Goal: Task Accomplishment & Management: Use online tool/utility

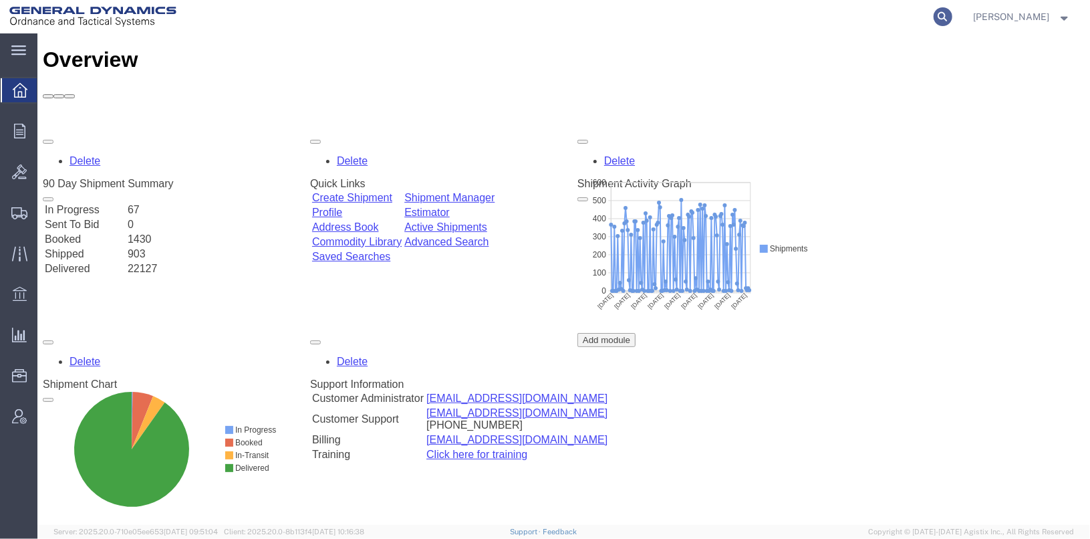
click at [955, 12] on form at bounding box center [943, 16] width 21 height 33
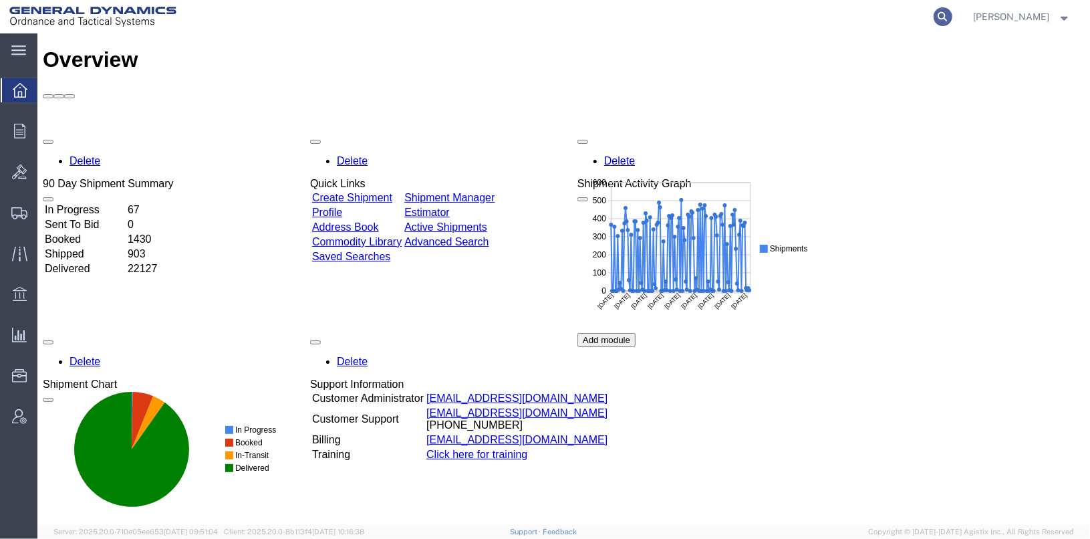
click at [953, 15] on icon at bounding box center [943, 16] width 19 height 19
type input "25430"
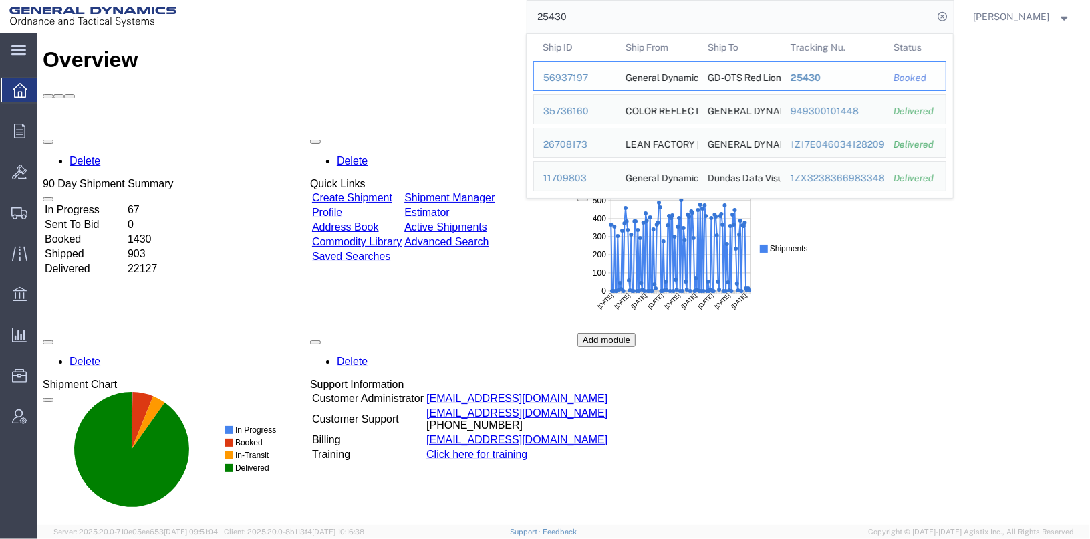
click at [587, 74] on div "56937197" at bounding box center [576, 78] width 64 height 14
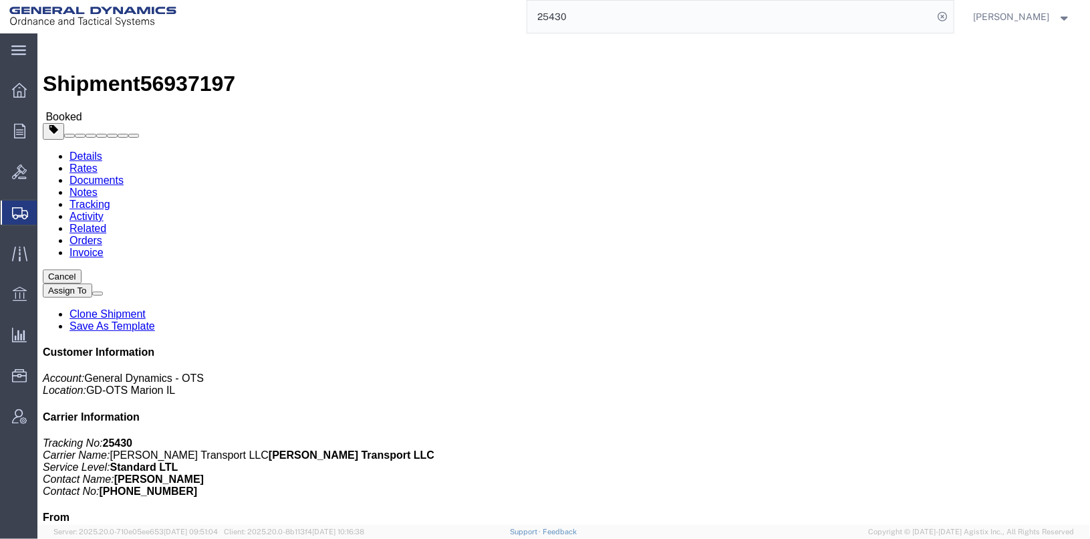
click link "Clone Shipment"
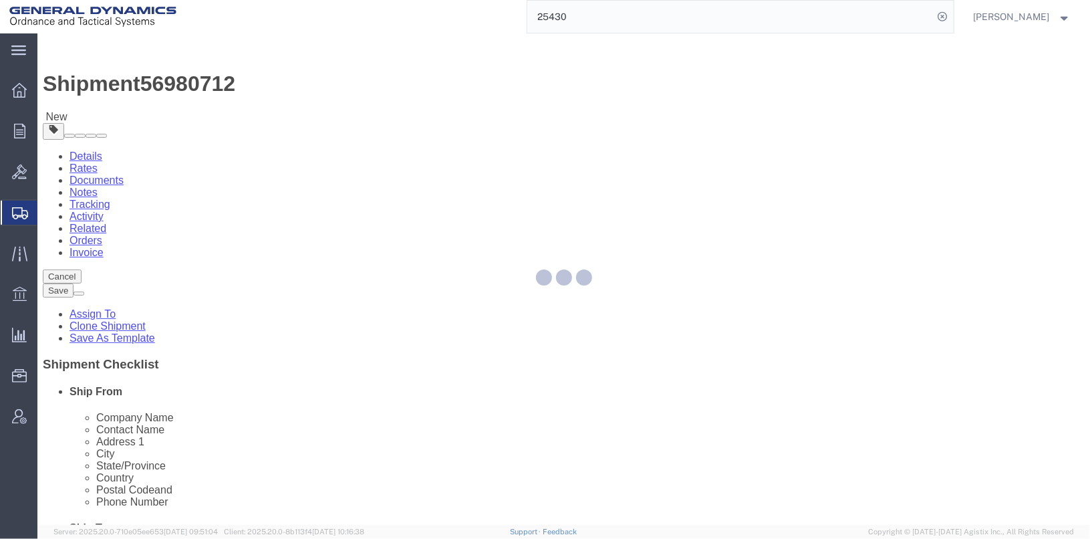
select select
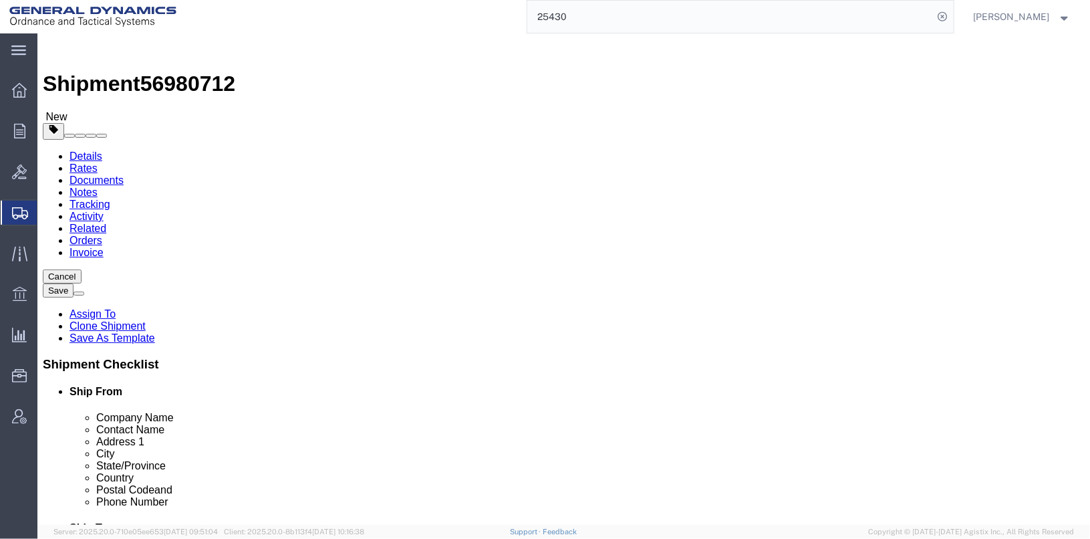
click input "[PERSON_NAME]"
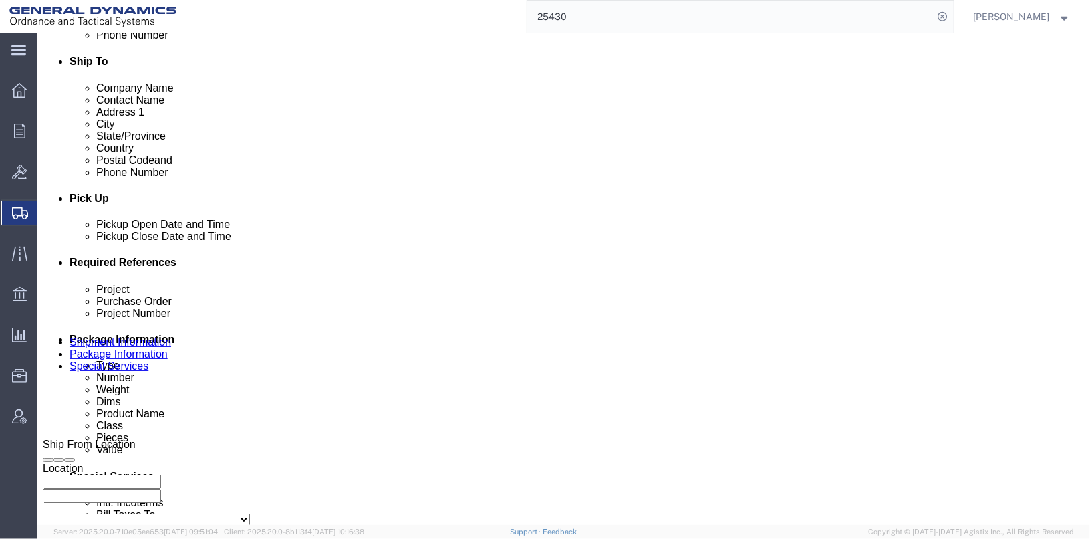
scroll to position [535, 0]
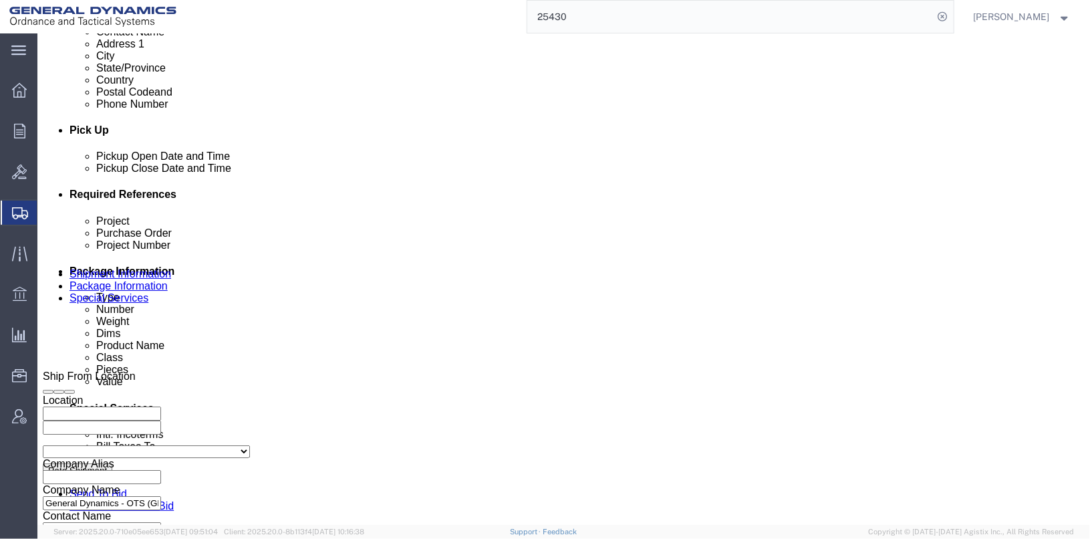
type input "[PERSON_NAME] / [PERSON_NAME]"
click input "25430"
type input "25436"
click icon "button"
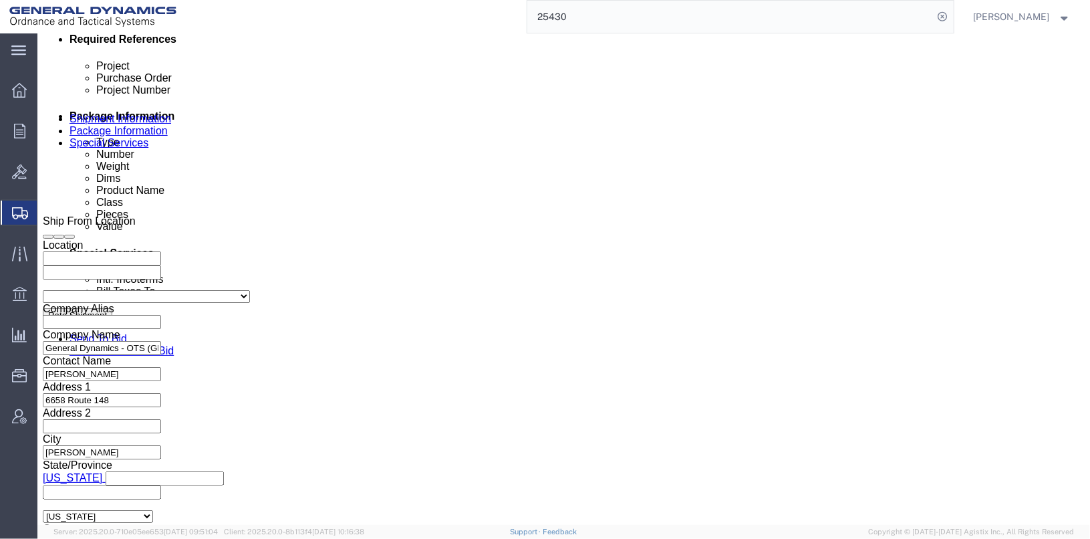
scroll to position [690, 0]
click select "Select Air Less than Truckload Multi-Leg Ocean Freight Rail Small Parcel Truckl…"
select select "SMAL"
click select "Select Air Less than Truckload Multi-Leg Ocean Freight Rail Small Parcel Truckl…"
click button "Continue"
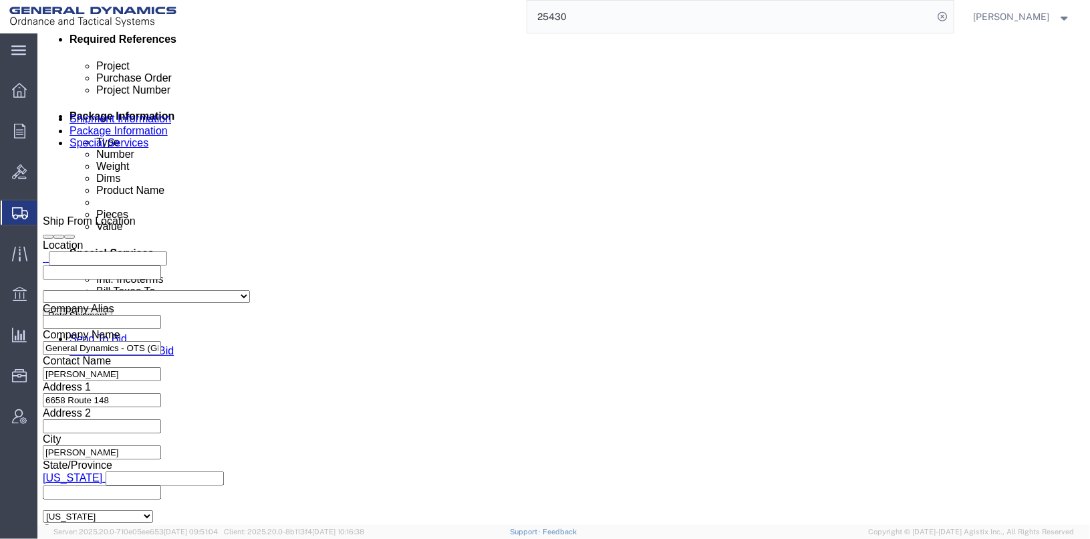
scroll to position [26, 0]
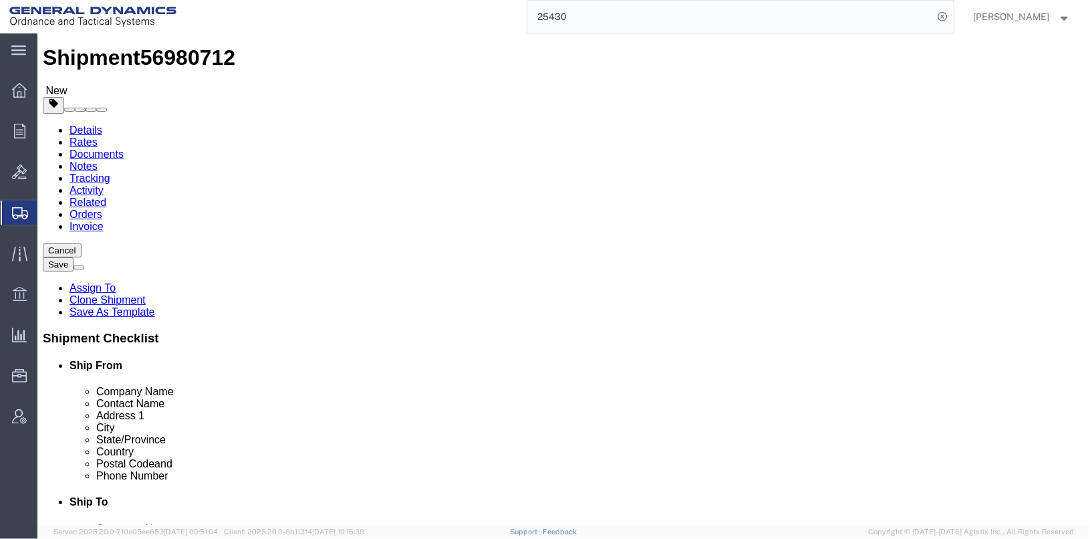
drag, startPoint x: 179, startPoint y: 279, endPoint x: 140, endPoint y: 275, distance: 38.3
click div "Length 40.00 x Width 48.00 x Height 36.00 Select cm ft in"
type input "21"
type input "18"
type input "10"
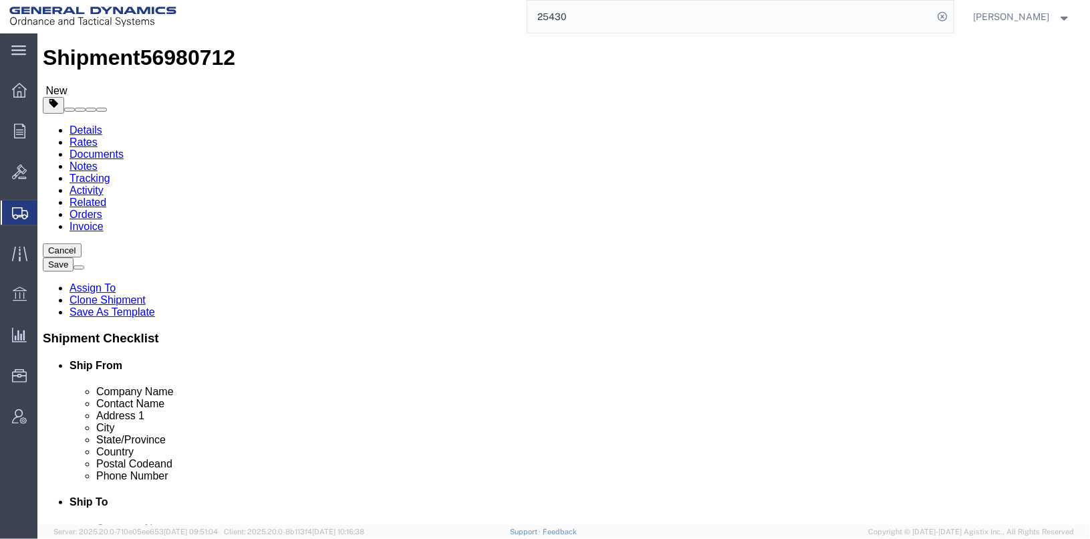
type input "22"
click div "Pieces: 18.00 Each Total value: 1000.00 USD"
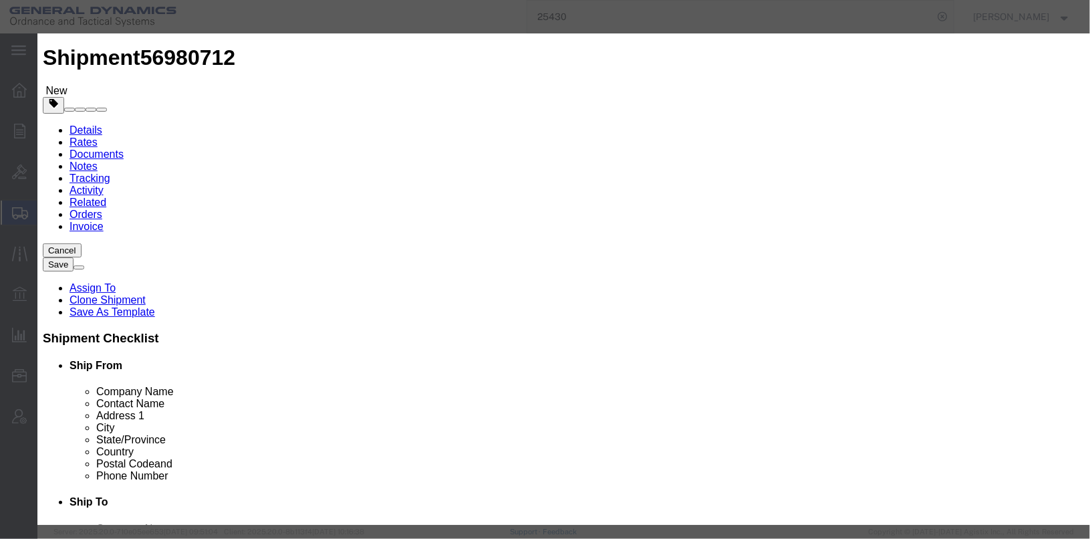
drag, startPoint x: 331, startPoint y: 126, endPoint x: 277, endPoint y: 127, distance: 54.2
click div "Pieces 18.00 Select Bag Barrels 100Board Feet Bottle Box Blister Pack Carats Ca…"
type input "1"
type input "55.56"
click input "SABOT ASSY, KE-W A1"
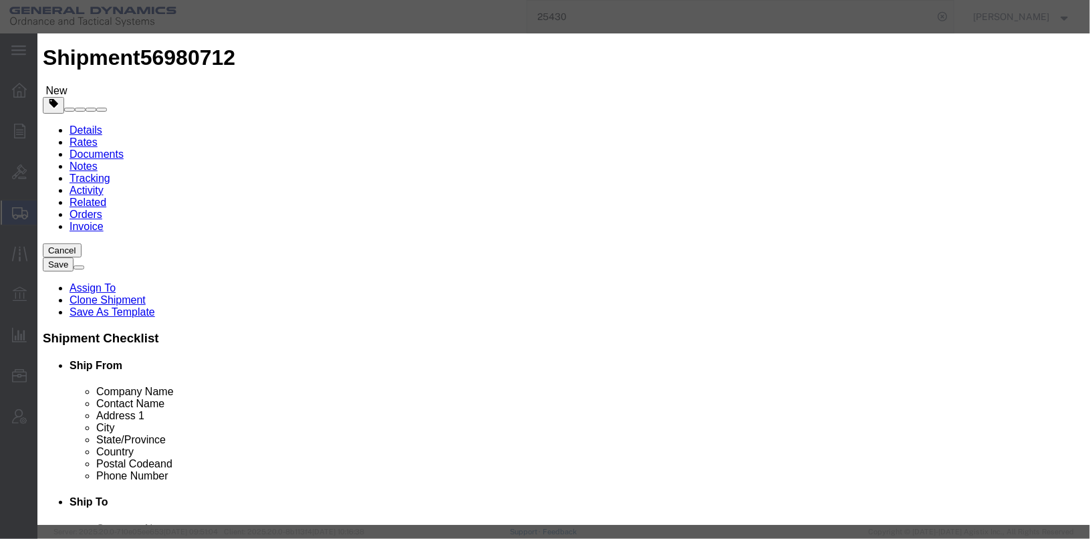
click textarea "SABOT ASSY, KE-W A1 4ea LOT: GDT24K202-001 6ea LOT: GDT24K-001A 7ea LOT: GDT18B…"
type textarea "SABOT ASSY, KE-W A1 1ea LOT: GDT24K202-001A 2 WINDSHIELDS 6ea LOT: GDT24K-001A …"
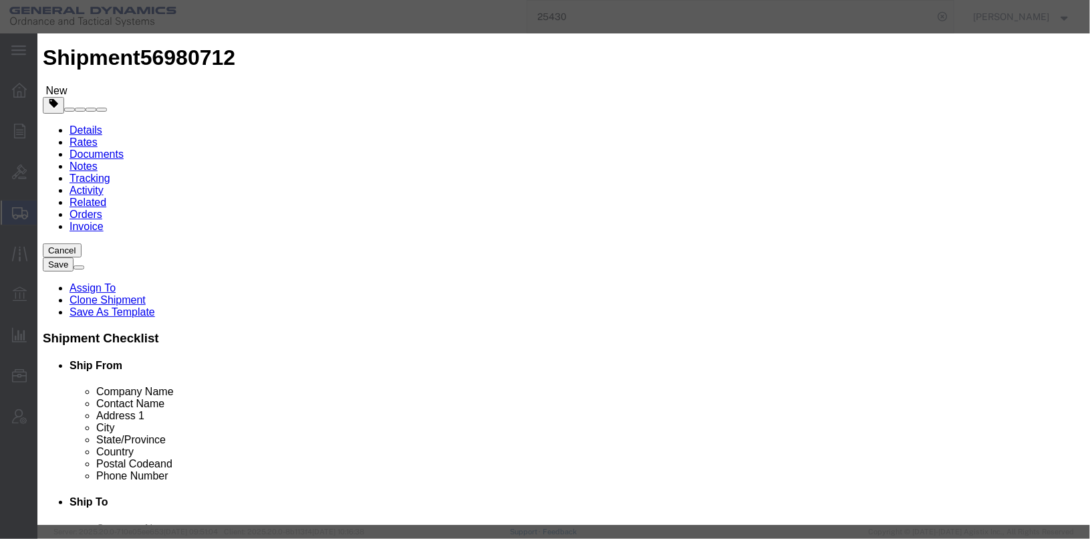
click button "Save & Close"
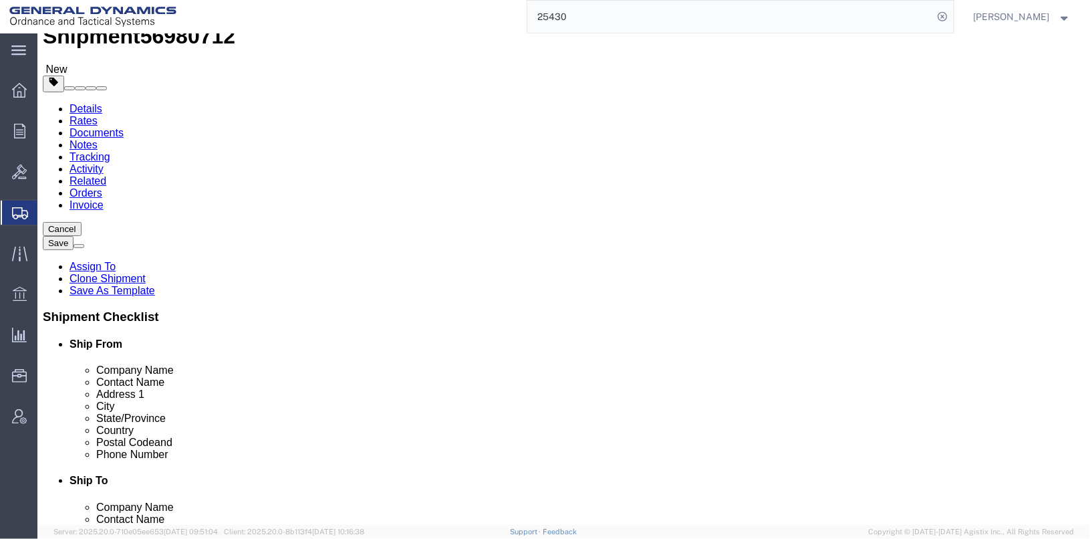
scroll to position [0, 0]
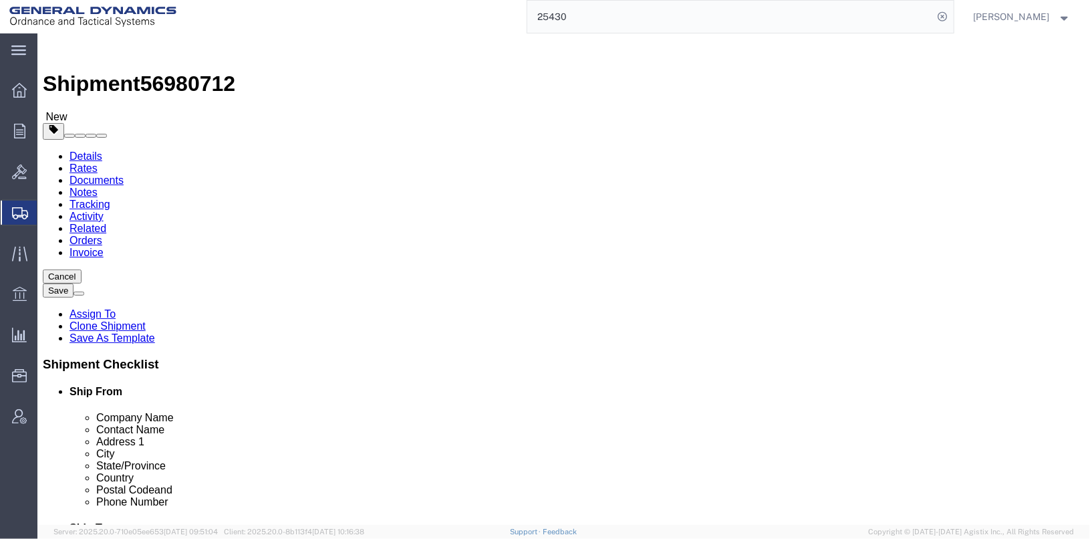
click select "Select Envelope Large Box Medium Box PAK Rack Small Box Tube Your Packaging"
select select "YRPK"
click select "Select Envelope Large Box Medium Box PAK Rack Small Box Tube Your Packaging"
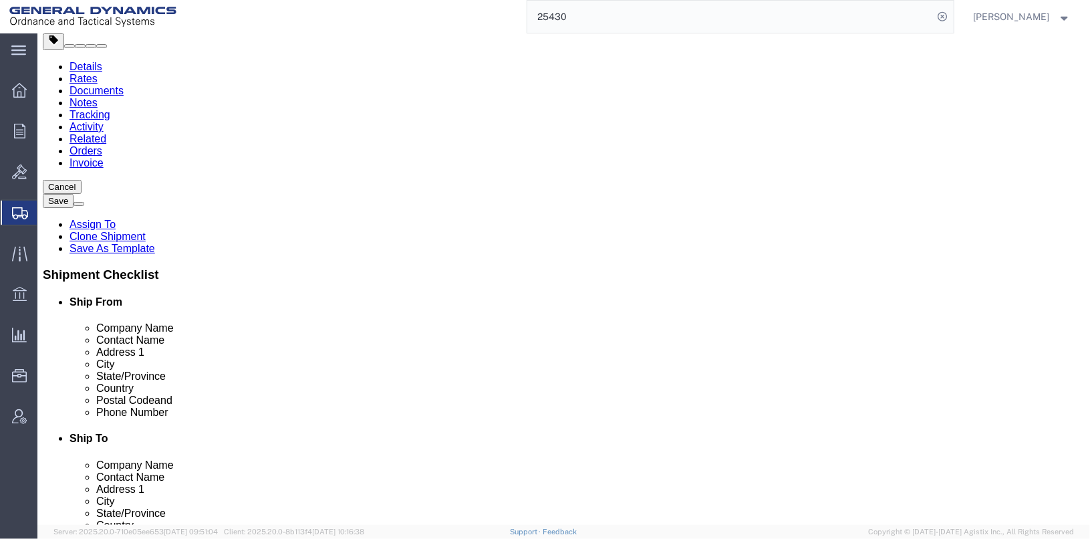
click button "Continue"
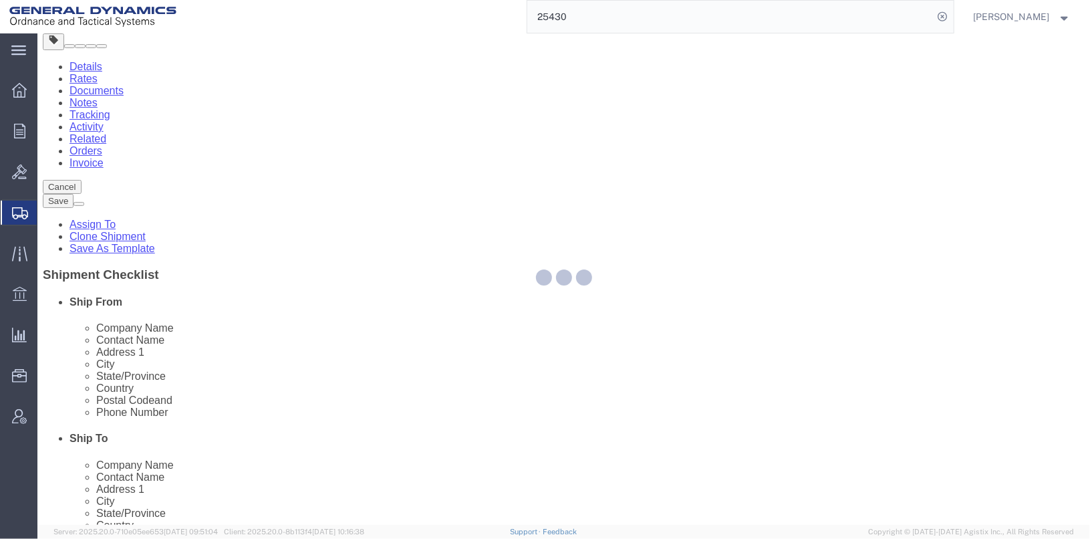
select select
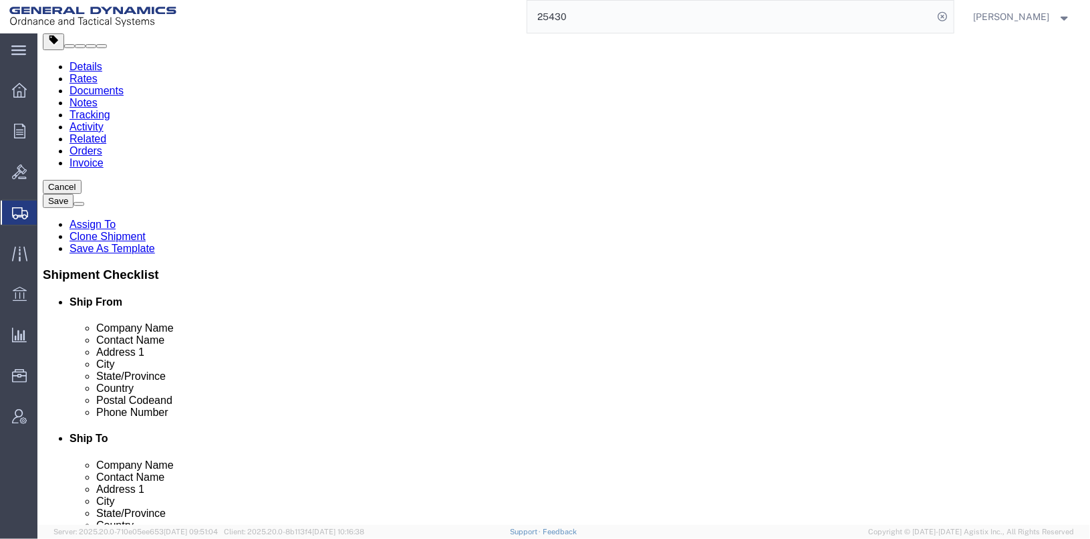
select select "DEPARTMENT"
select select "1763983"
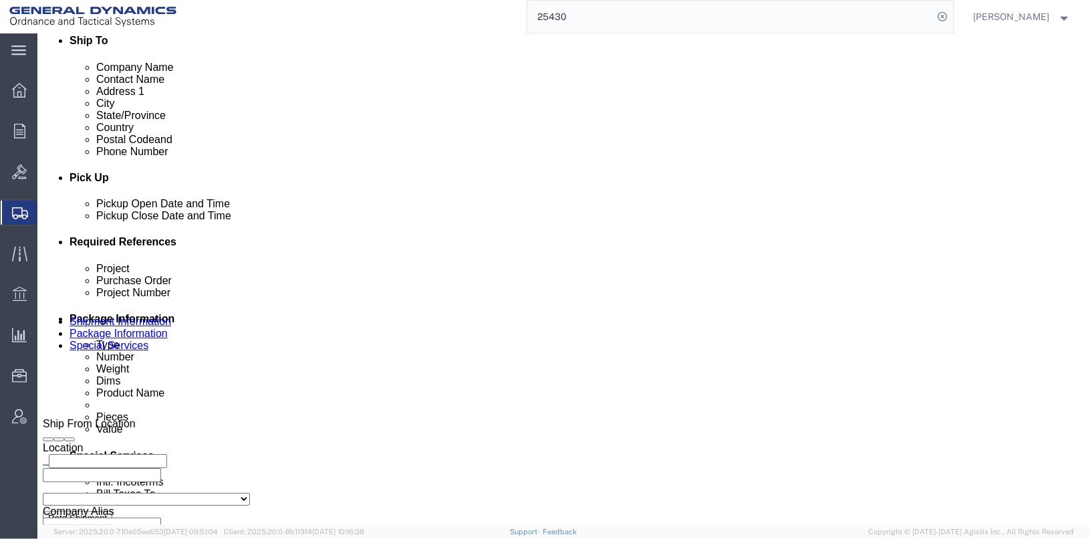
scroll to position [468, 0]
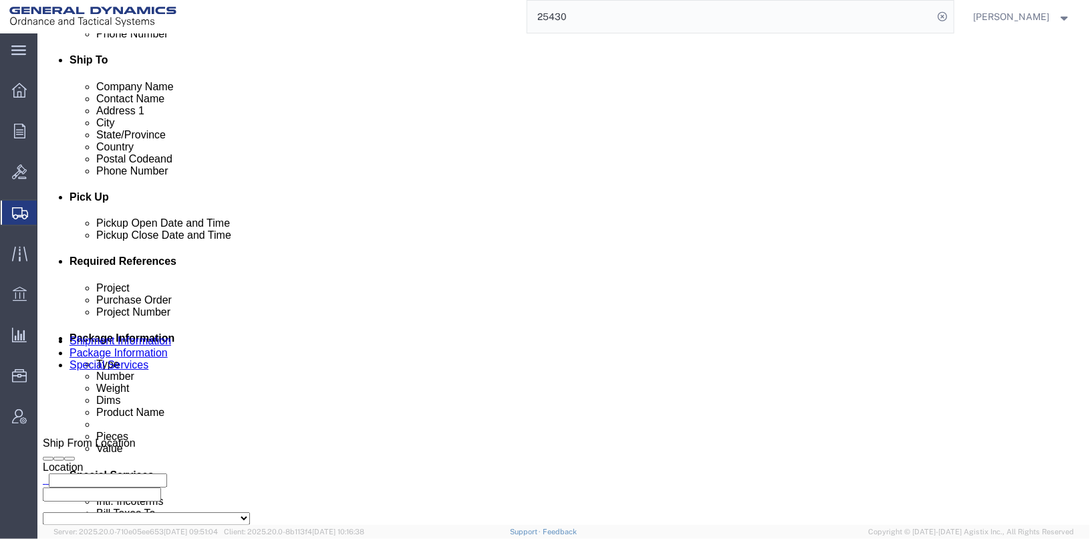
click select "Select Recipient Account Sender/Shipper Third Party Account"
select select "SHIP"
click select "Select Recipient Account Sender/Shipper Third Party Account"
click button "Rate Shipment"
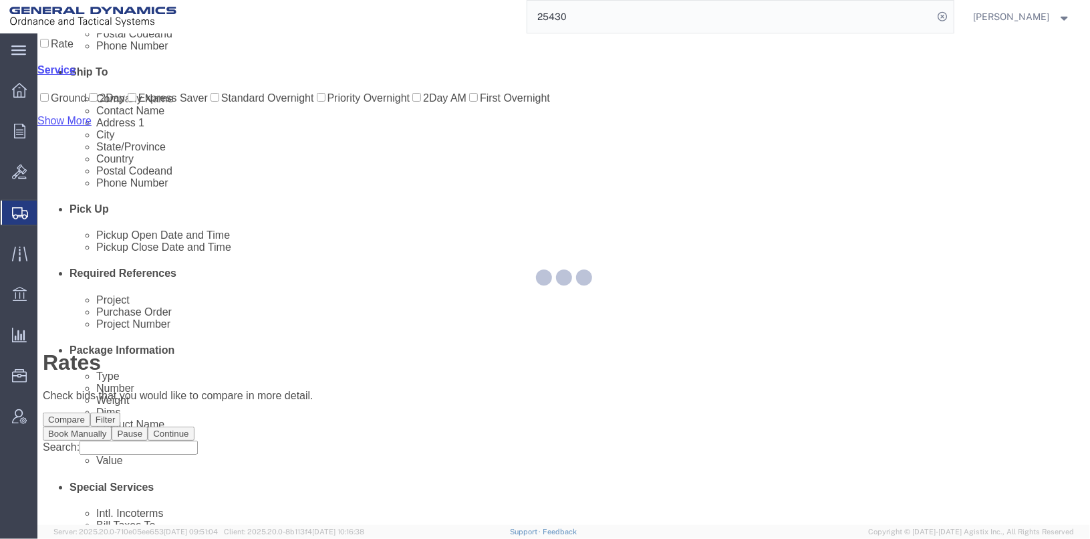
scroll to position [0, 0]
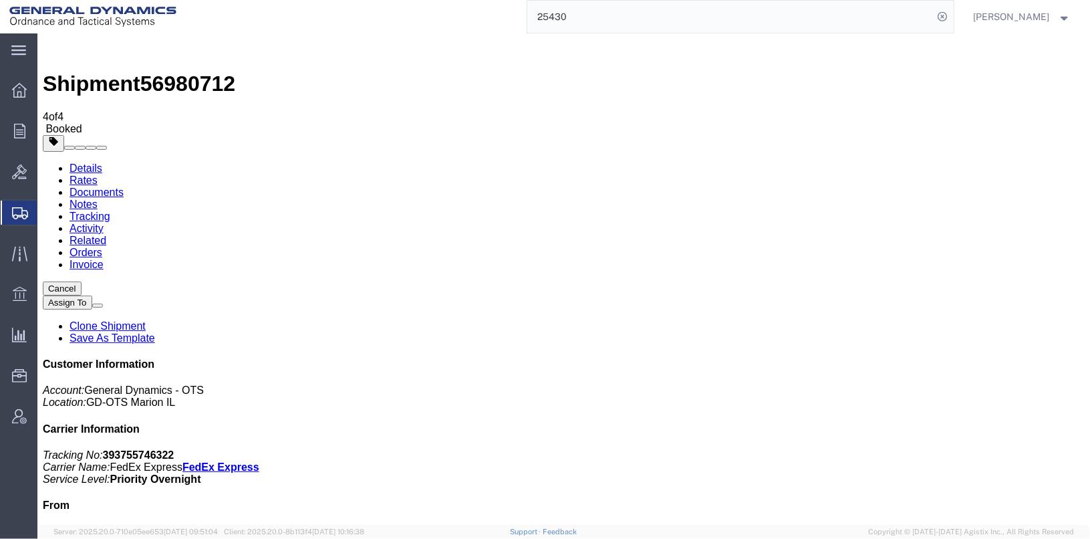
checkbox input "true"
click at [86, 162] on link "Details" at bounding box center [85, 167] width 33 height 11
click link "Schedule pickup request"
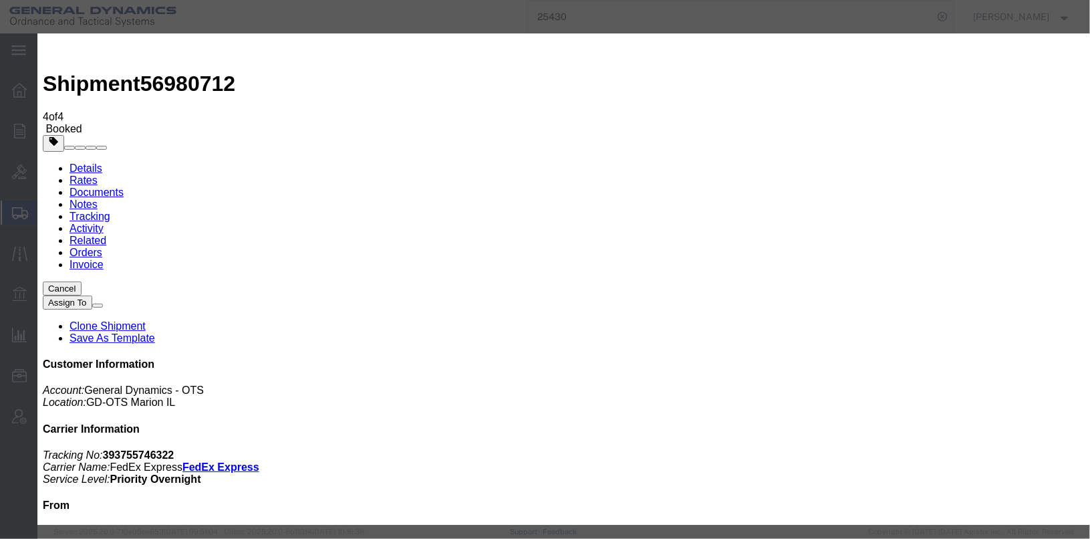
click button "button"
